Goal: Browse casually

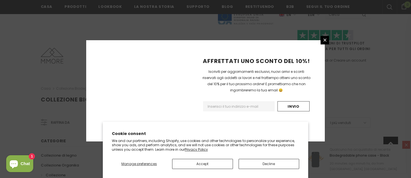
scroll to position [399, 0]
